Goal: Check status

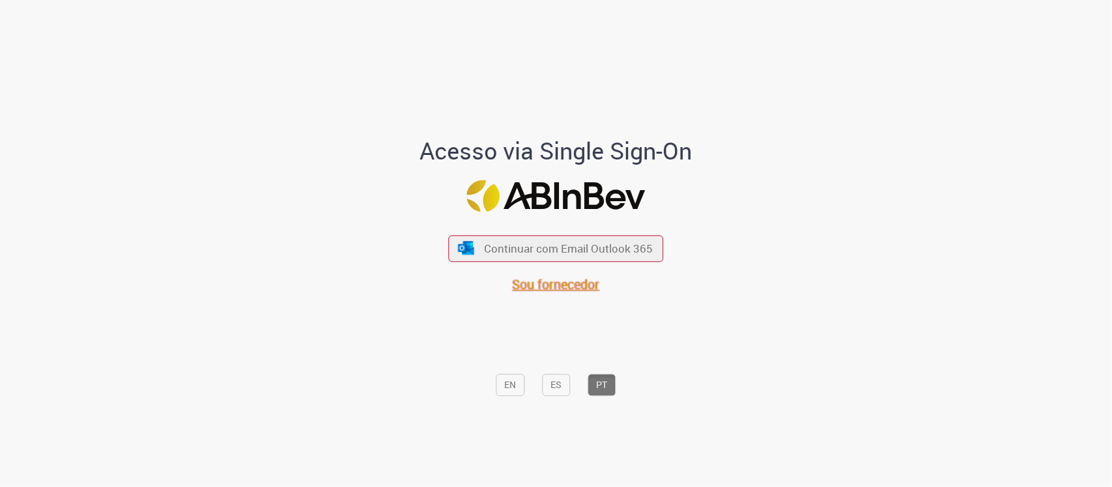
click at [538, 280] on span "Sou fornecedor" at bounding box center [556, 285] width 87 height 18
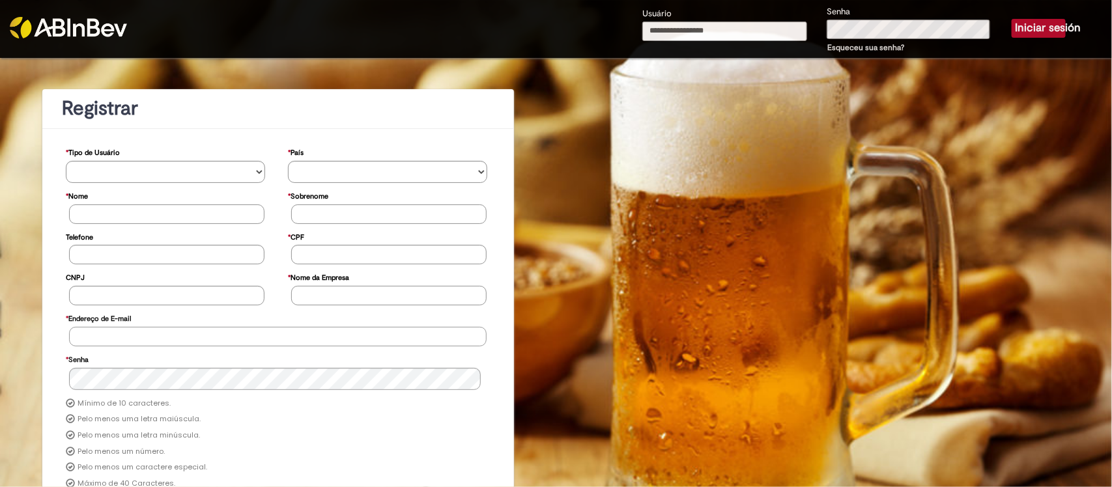
type input "**********"
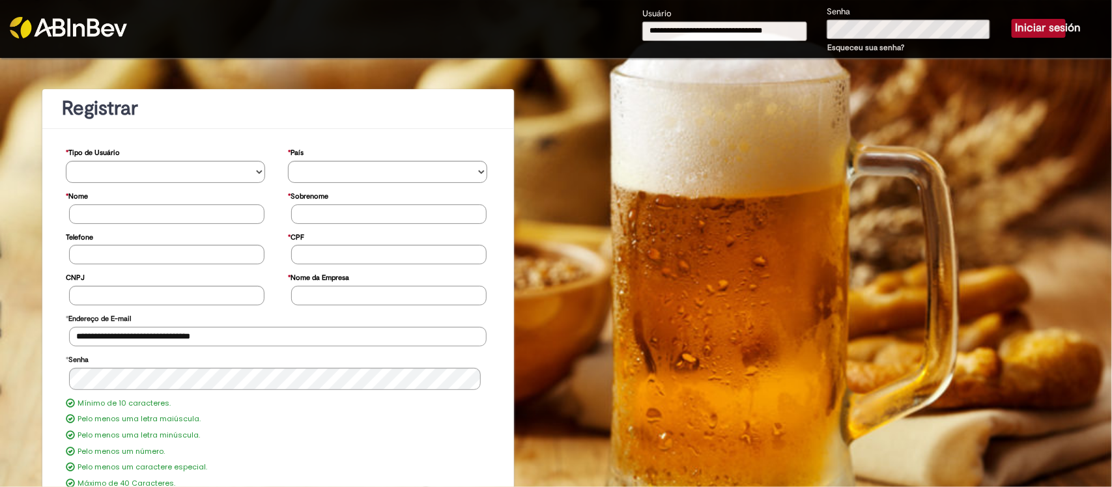
click at [1040, 26] on button "Iniciar sesión" at bounding box center [1039, 28] width 54 height 18
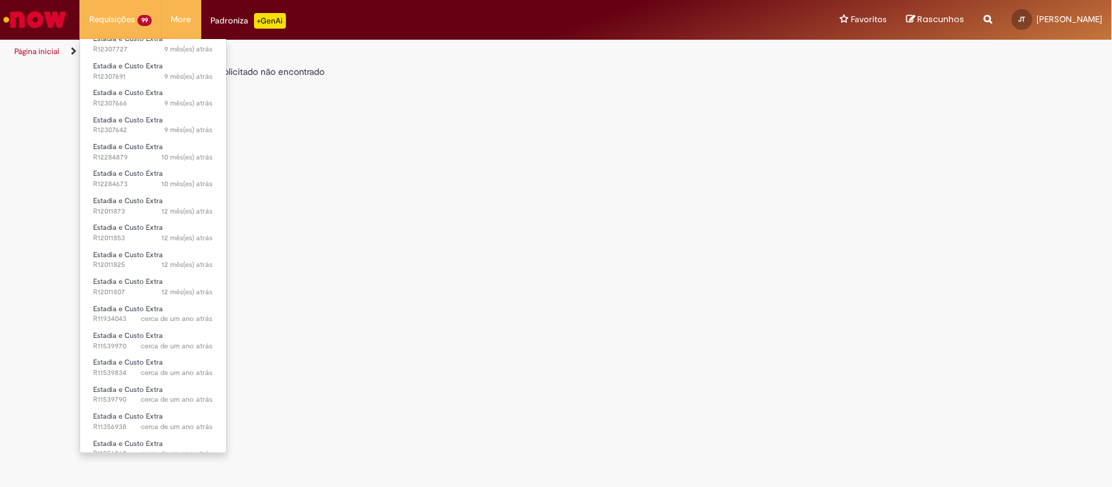
scroll to position [1548, 0]
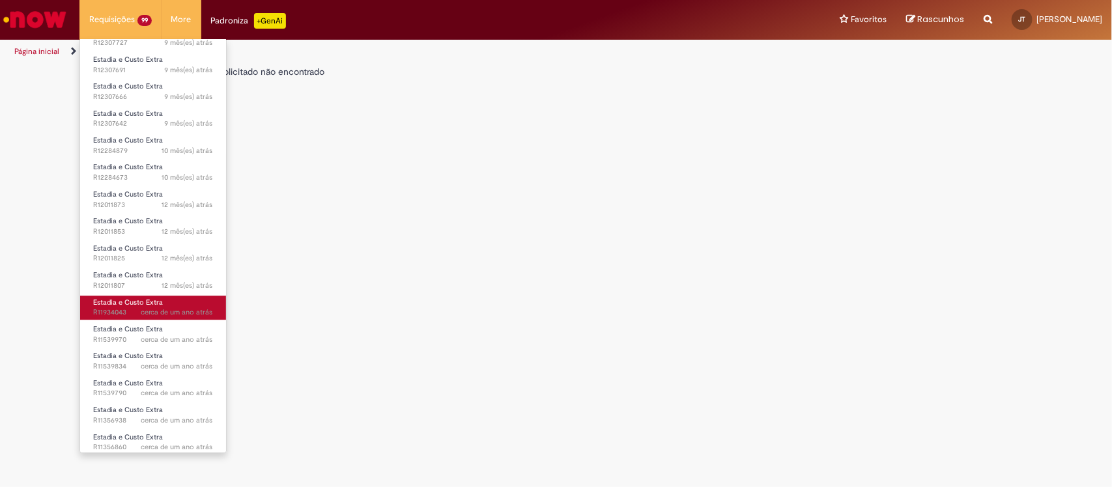
click at [135, 310] on span "cerca de um ano atrás cerca de um ano atrás R11934043" at bounding box center [153, 313] width 120 height 10
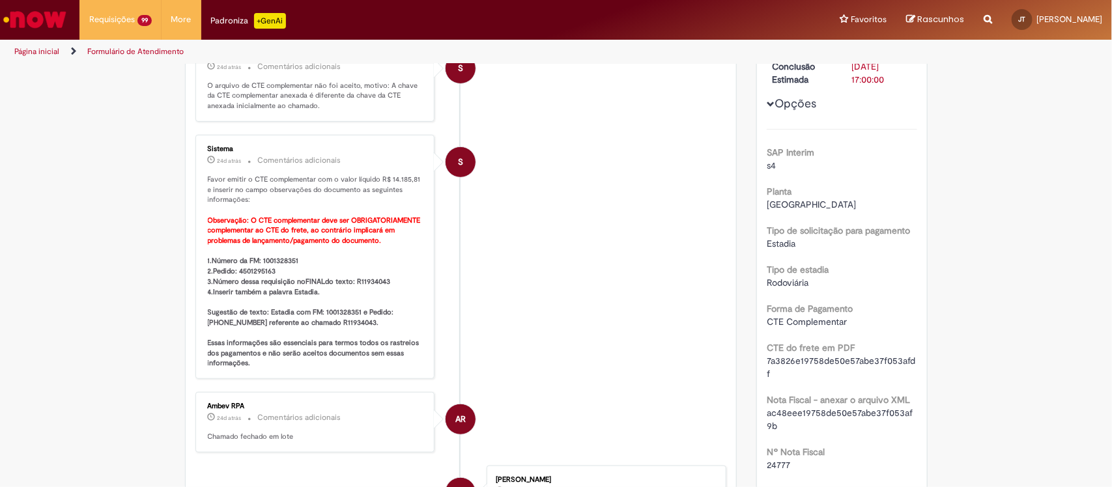
scroll to position [244, 0]
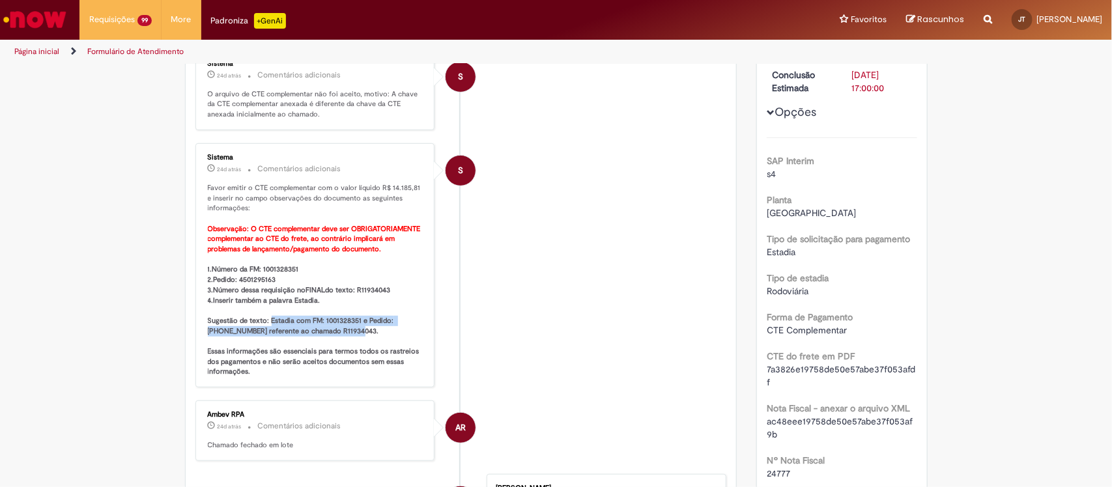
drag, startPoint x: 262, startPoint y: 321, endPoint x: 362, endPoint y: 329, distance: 100.1
click at [362, 329] on p "Favor emitir o CTE complementar com o valor líquido R$ 14.185,81 e inserir no c…" at bounding box center [316, 280] width 217 height 194
copy b "Estadia com FM: 1001328351 e Pedido: 4501295163 referente ao chamado R11934043."
drag, startPoint x: 383, startPoint y: 186, endPoint x: 412, endPoint y: 189, distance: 29.5
click at [412, 189] on p "Favor emitir o CTE complementar com o valor líquido R$ 14.185,81 e inserir no c…" at bounding box center [316, 280] width 217 height 194
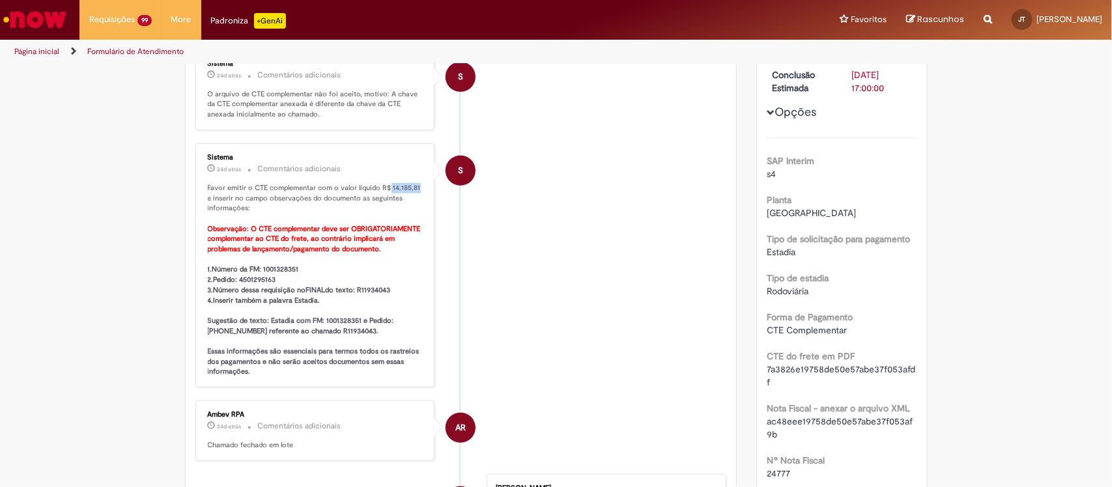
copy p "14.185,81"
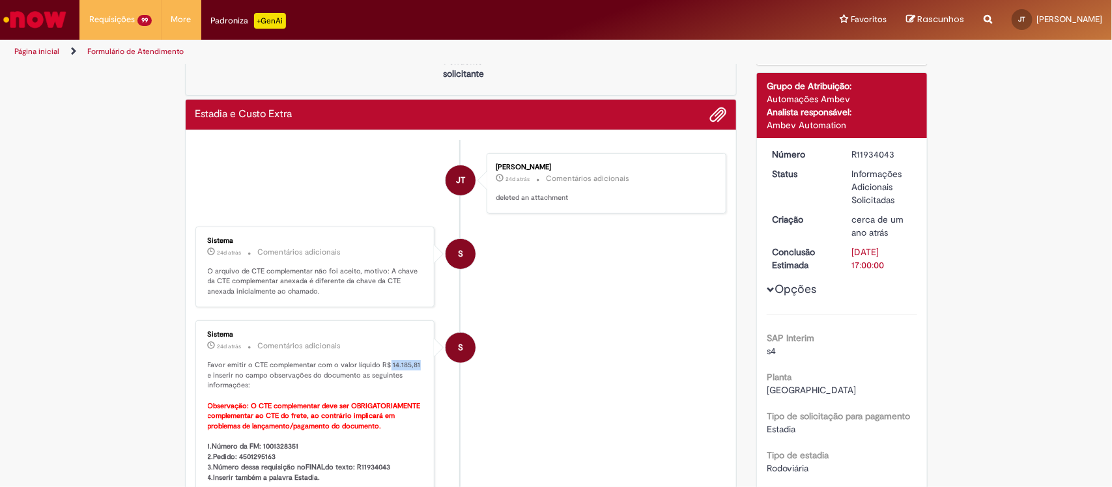
scroll to position [0, 0]
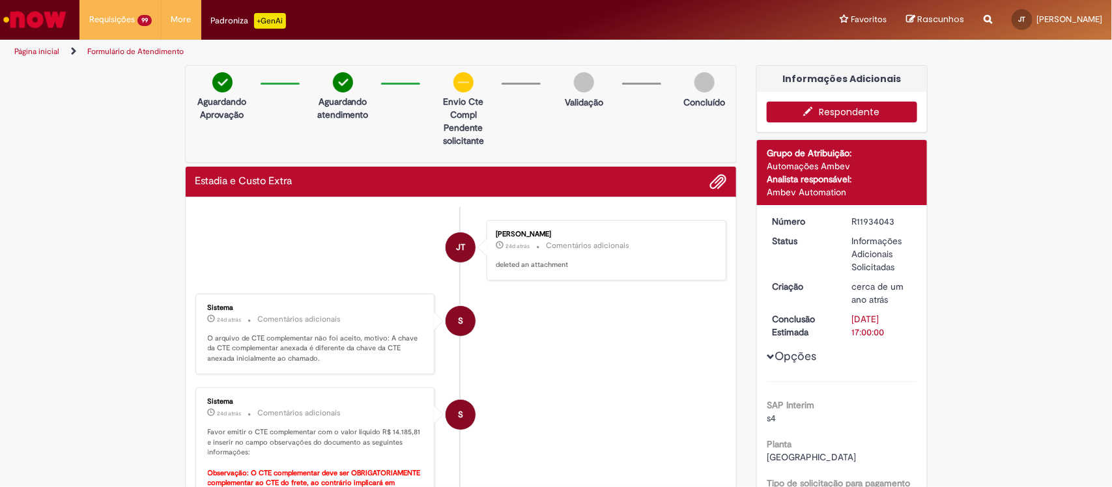
click at [510, 274] on div "Julio thereza 24d atrás 24 dias atrás Comentários adicionais deleted an attachm…" at bounding box center [607, 250] width 232 height 53
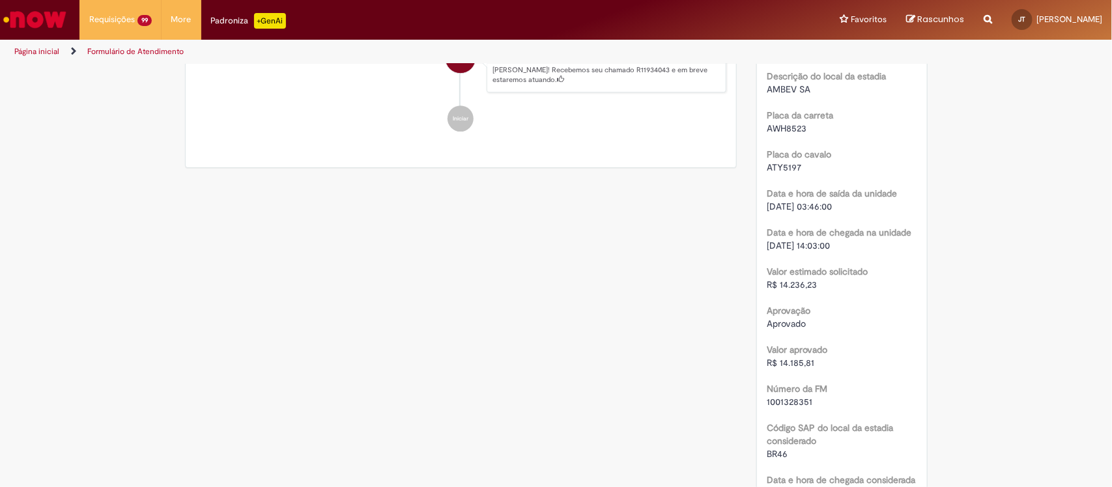
scroll to position [1548, 0]
